Goal: Find specific page/section: Find specific page/section

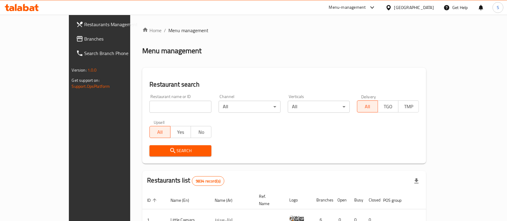
click at [153, 105] on input "search" at bounding box center [180, 107] width 62 height 12
type input "monkey c"
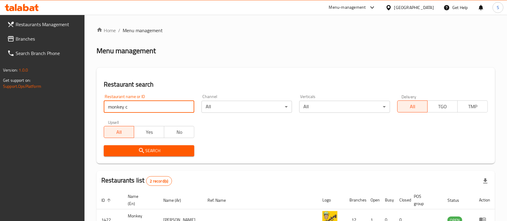
click at [116, 156] on button "Search" at bounding box center [149, 150] width 90 height 11
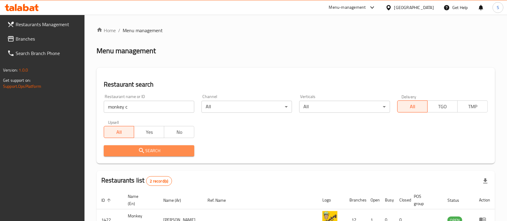
click at [127, 153] on span "Search" at bounding box center [149, 151] width 81 height 8
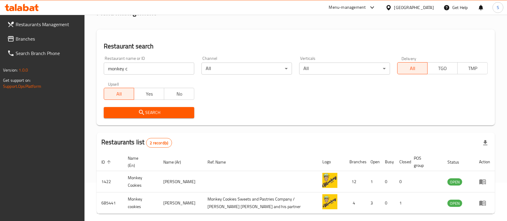
scroll to position [63, 0]
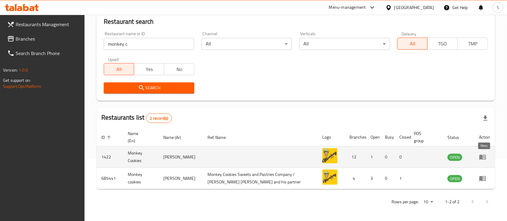
click at [481, 159] on icon "enhanced table" at bounding box center [482, 157] width 7 height 5
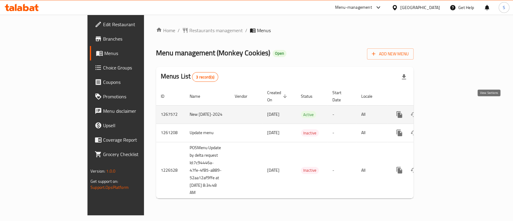
click at [446, 111] on icon "enhanced table" at bounding box center [442, 114] width 7 height 7
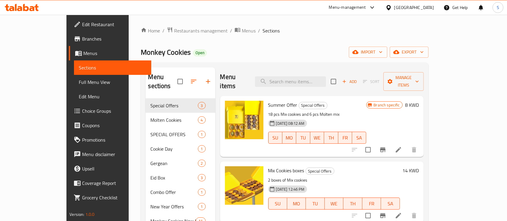
click at [82, 38] on span "Branches" at bounding box center [114, 38] width 64 height 7
